Goal: Task Accomplishment & Management: Manage account settings

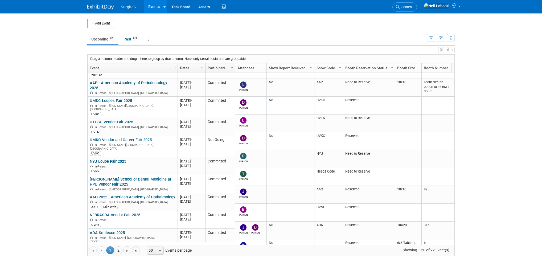
scroll to position [215, 0]
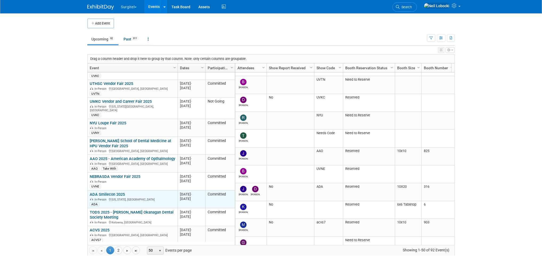
click at [119, 192] on link "ADA Smilecon 2025" at bounding box center [107, 194] width 35 height 5
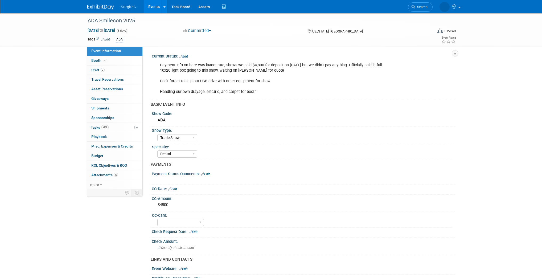
select select "Trade Show"
select select "Dental"
select select "No"
click at [116, 61] on link "Booth" at bounding box center [114, 60] width 55 height 9
select select "10x20 Backlit"
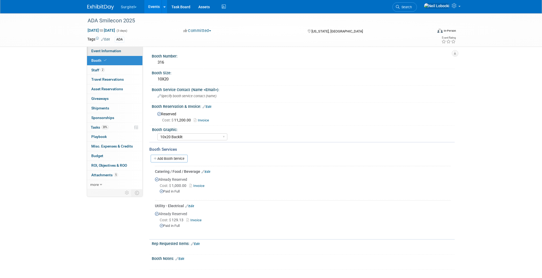
click at [108, 54] on link "Event Information" at bounding box center [114, 50] width 55 height 9
select select "Trade Show"
select select "Dental"
select select "No"
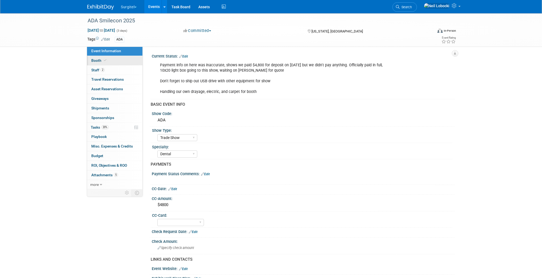
click at [124, 60] on link "Booth" at bounding box center [114, 60] width 55 height 9
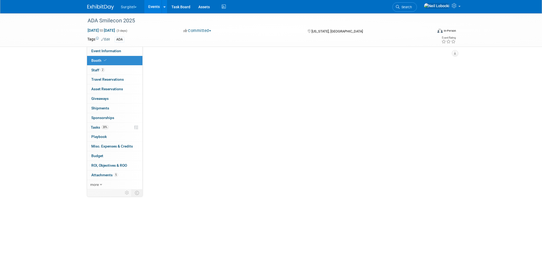
select select "10x20 Backlit"
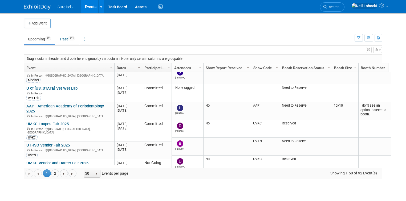
scroll to position [164, 0]
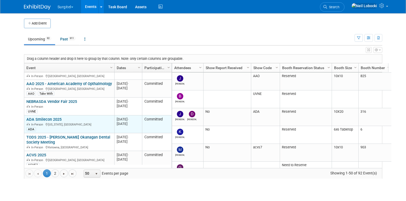
click at [49, 117] on link "ADA Smilecon 2025" at bounding box center [43, 119] width 35 height 5
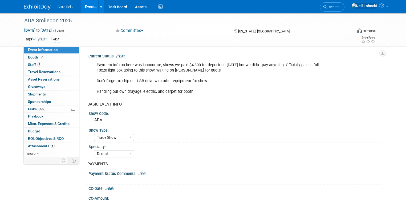
select select "Trade Show"
select select "Dental"
select select "No"
click at [43, 64] on link "2 Staff 2" at bounding box center [51, 64] width 55 height 7
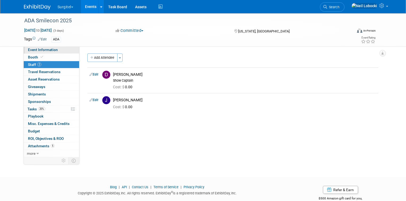
click at [43, 50] on span "Event Information" at bounding box center [43, 50] width 30 height 4
select select "Trade Show"
select select "Dental"
select select "No"
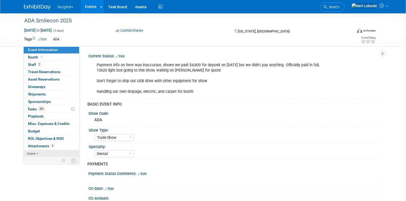
click at [28, 153] on span "more" at bounding box center [31, 153] width 9 height 4
